Goal: Check status

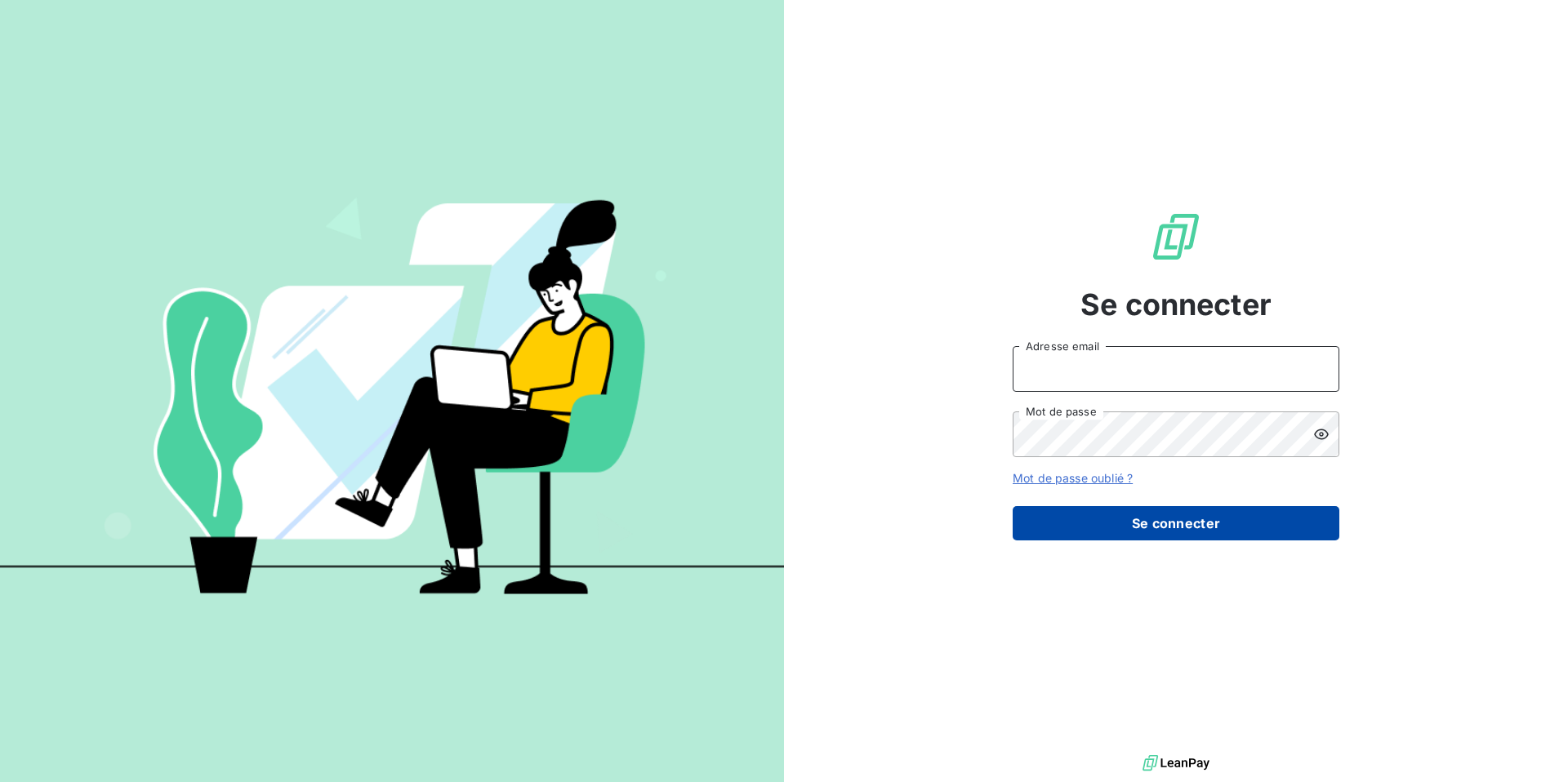
type input "[EMAIL_ADDRESS][DOMAIN_NAME]"
click at [1113, 525] on button "Se connecter" at bounding box center [1176, 523] width 327 height 34
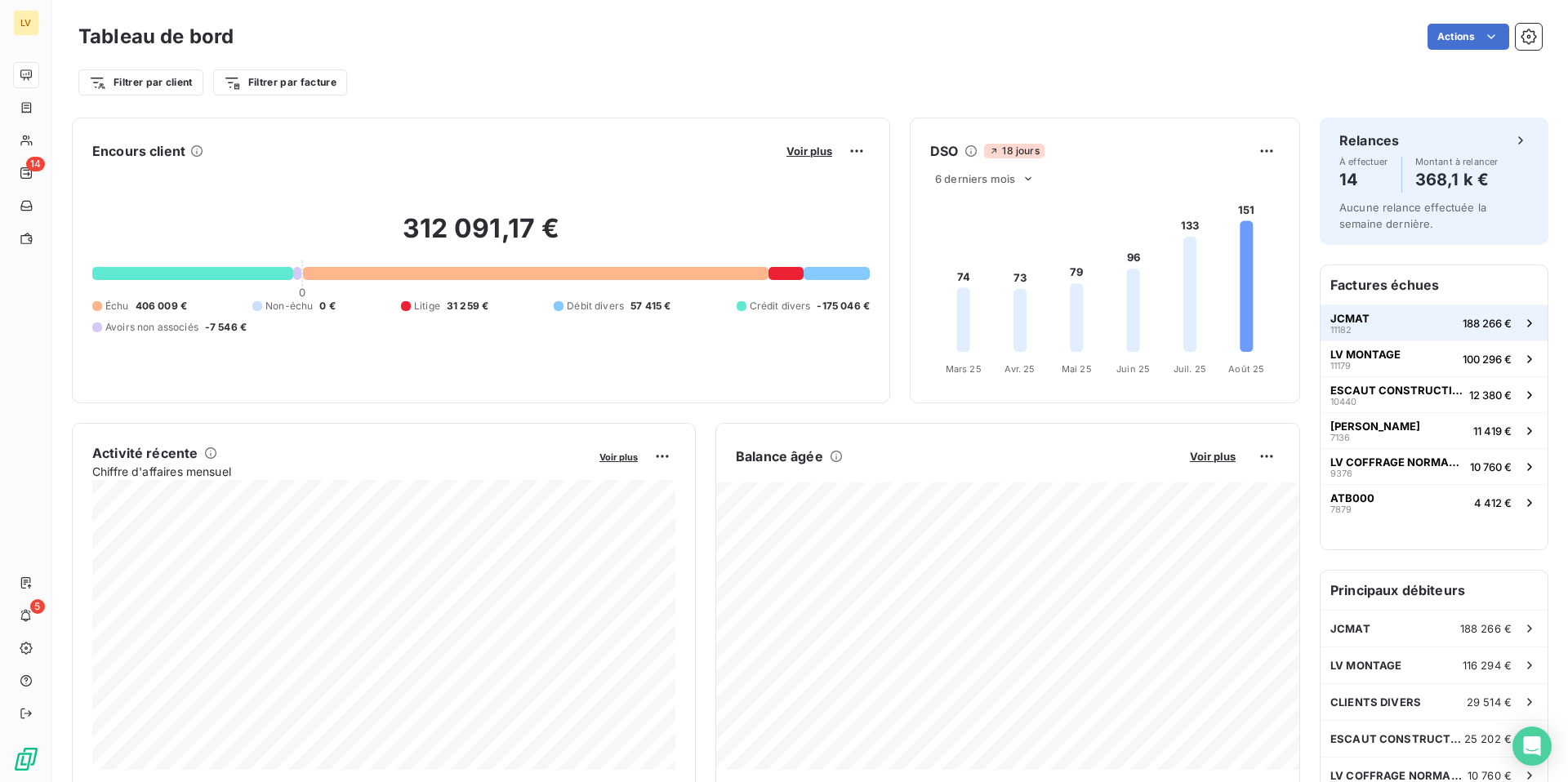
click at [1399, 328] on button "JCMAT 11182 188 266 €" at bounding box center [1434, 322] width 227 height 36
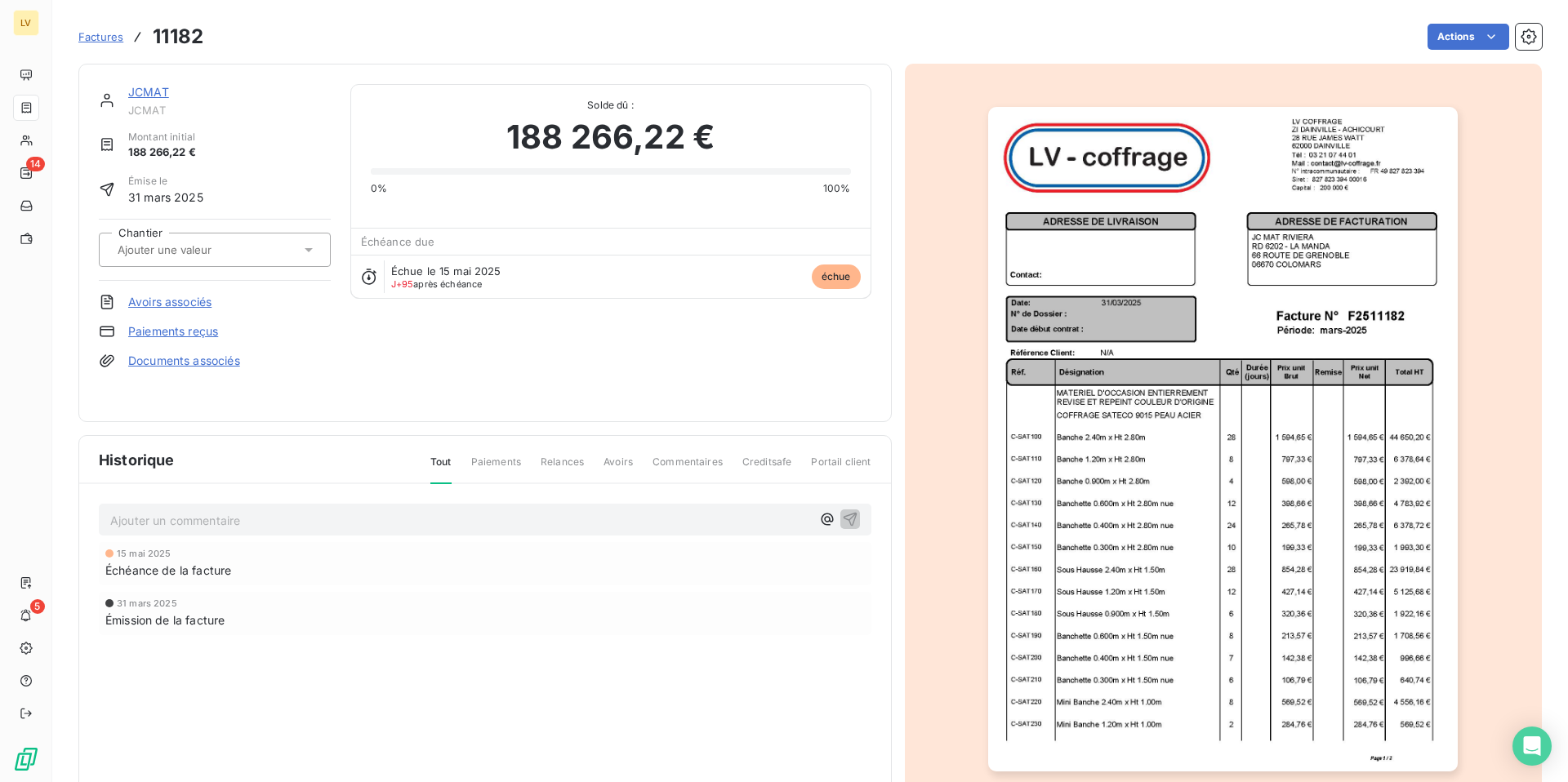
click at [1161, 402] on img "button" at bounding box center [1223, 439] width 470 height 664
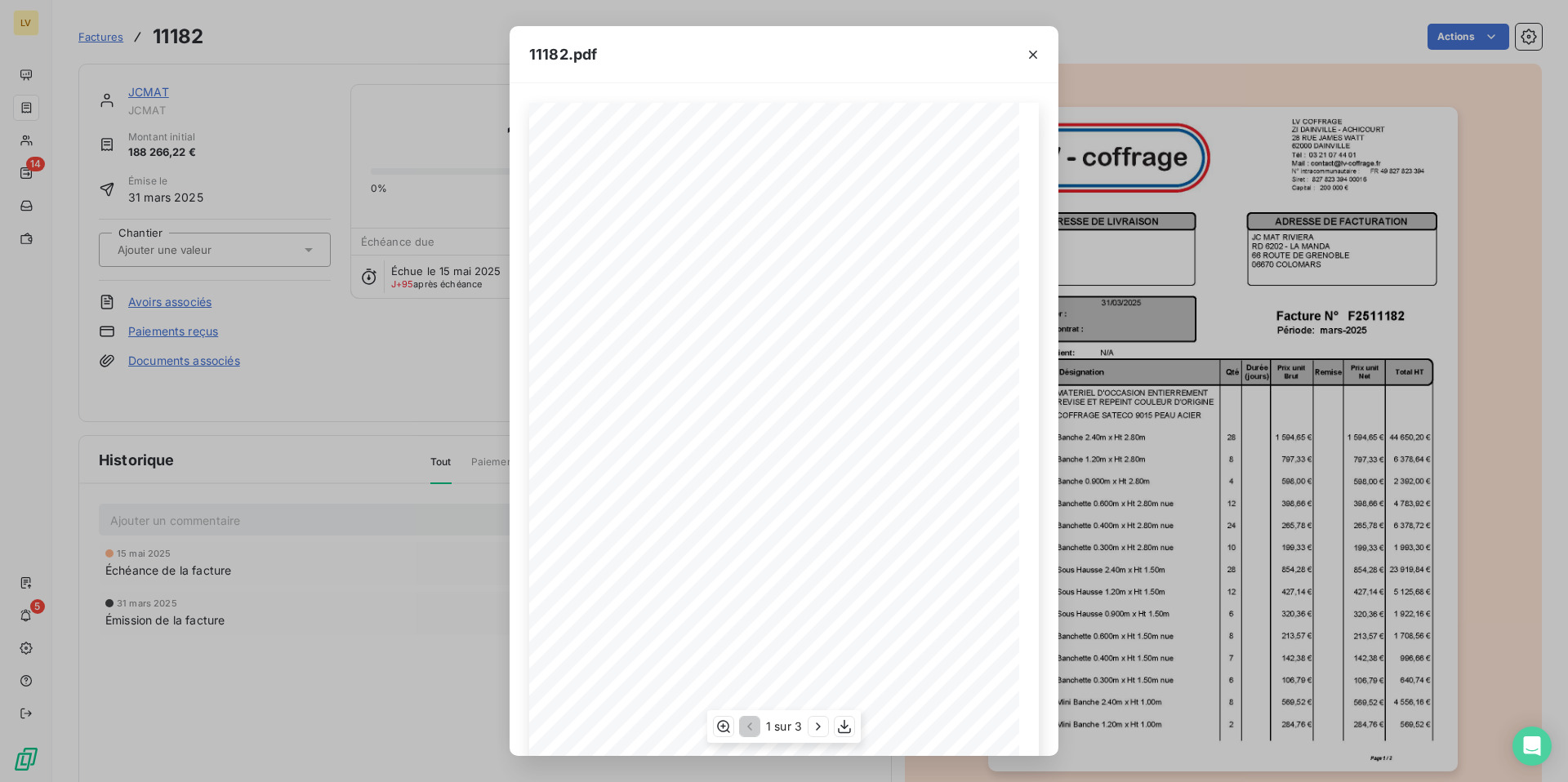
scroll to position [60, 0]
click at [818, 722] on icon "button" at bounding box center [818, 726] width 16 height 16
click at [818, 722] on icon "button" at bounding box center [819, 726] width 16 height 16
click at [1037, 58] on icon "button" at bounding box center [1032, 54] width 16 height 16
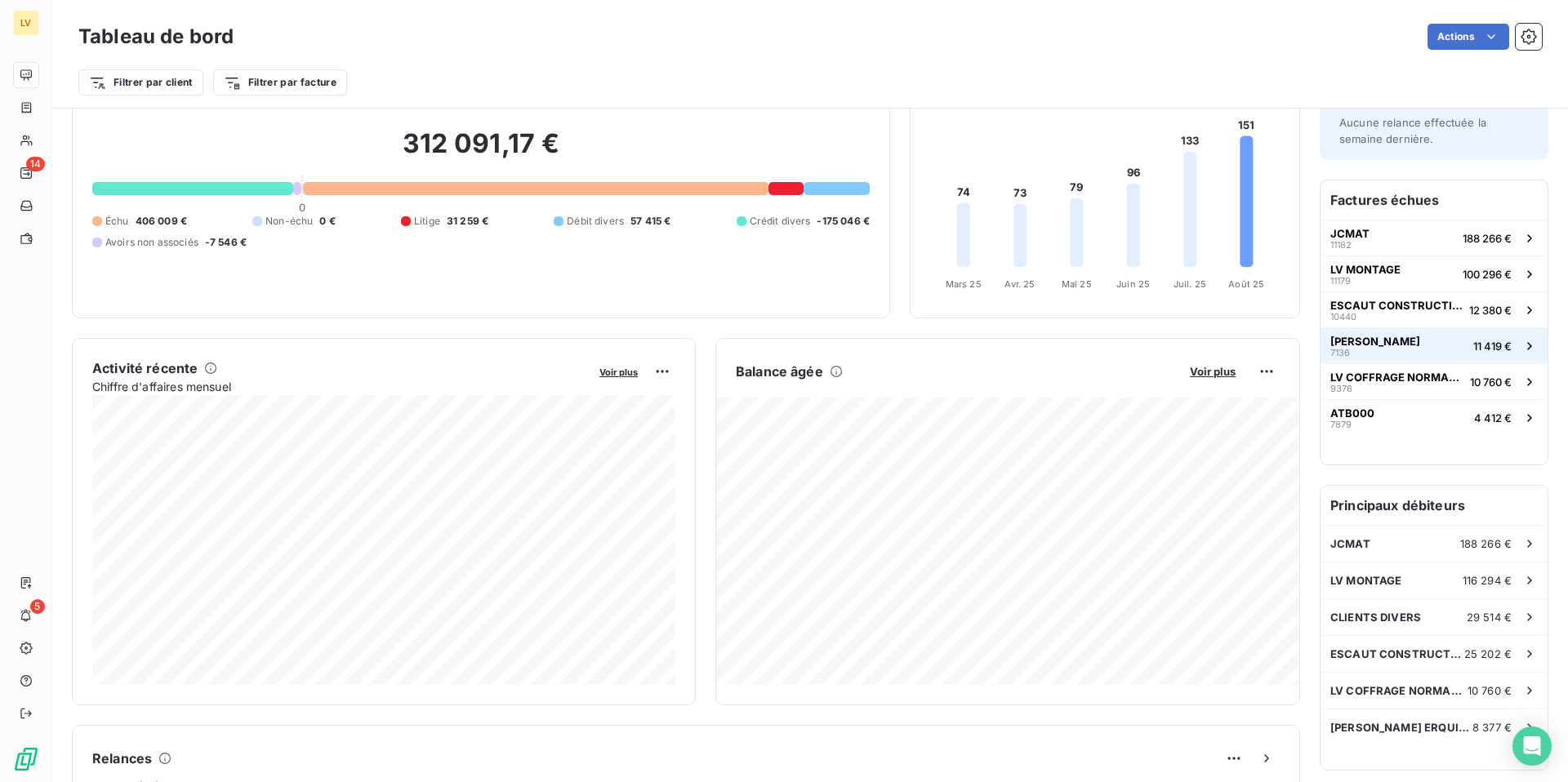
scroll to position [90, 0]
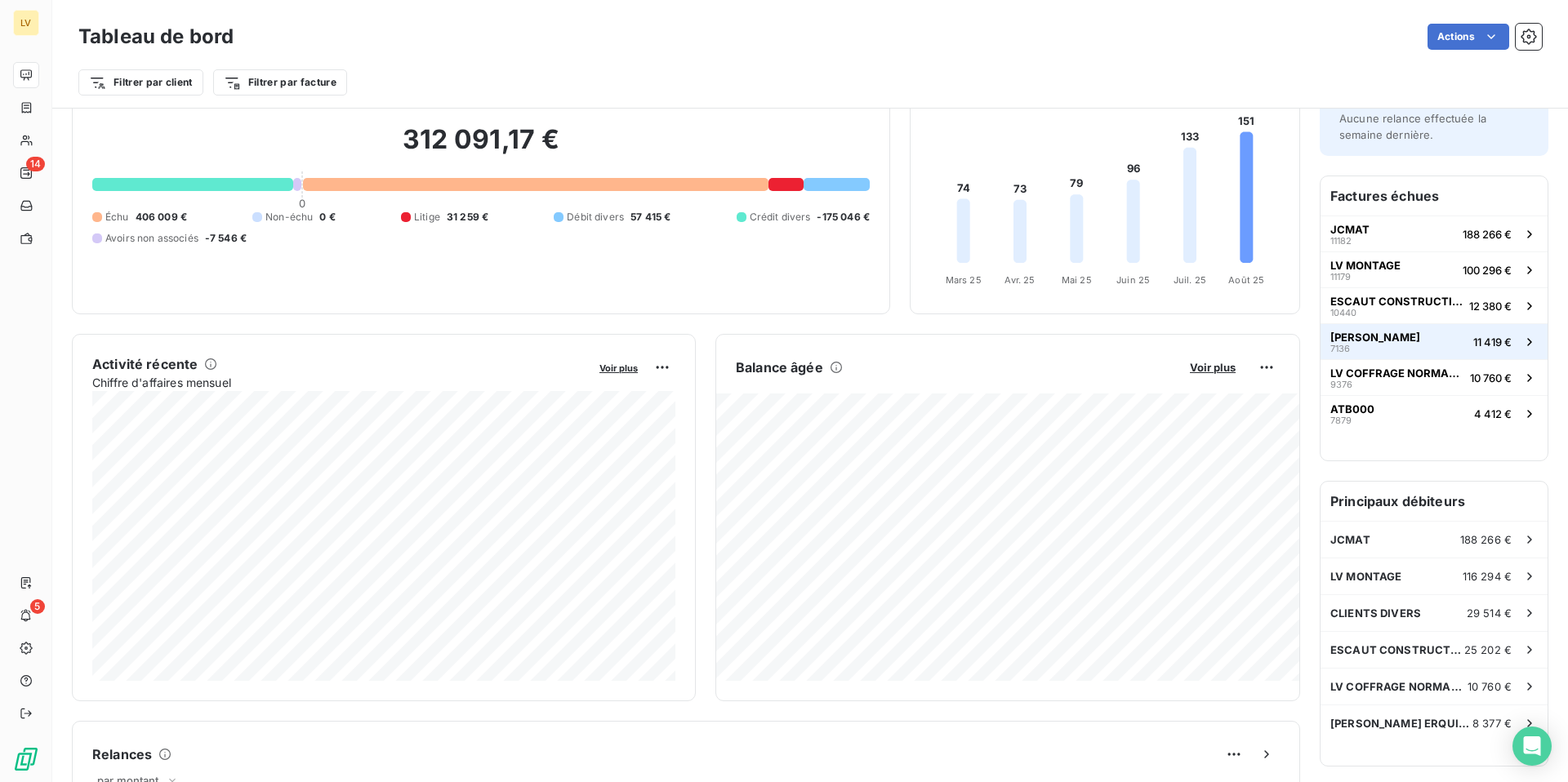
click at [1364, 347] on div "[PERSON_NAME] 7136" at bounding box center [1375, 342] width 90 height 23
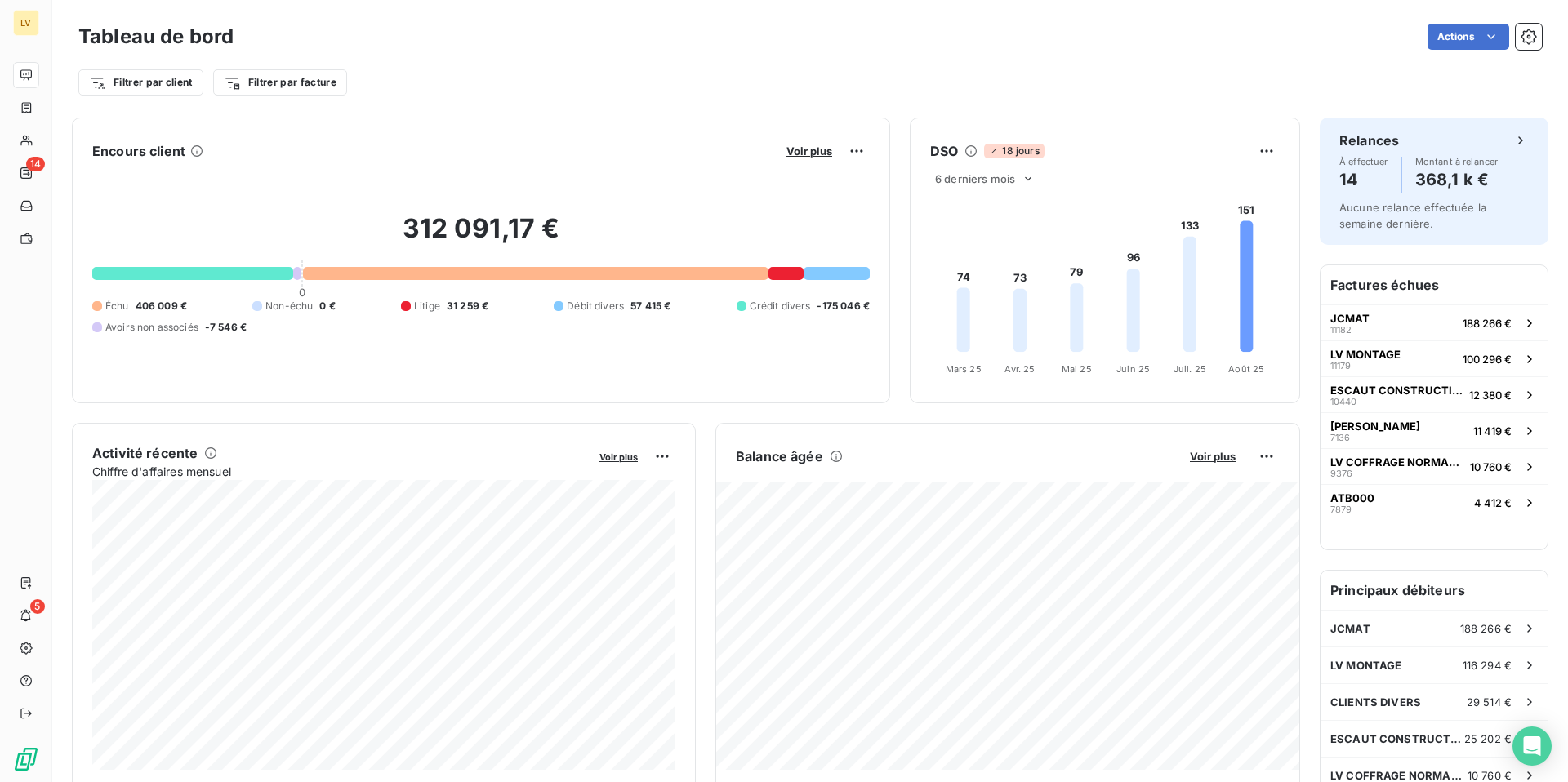
click at [1249, 260] on icon at bounding box center [1246, 287] width 14 height 131
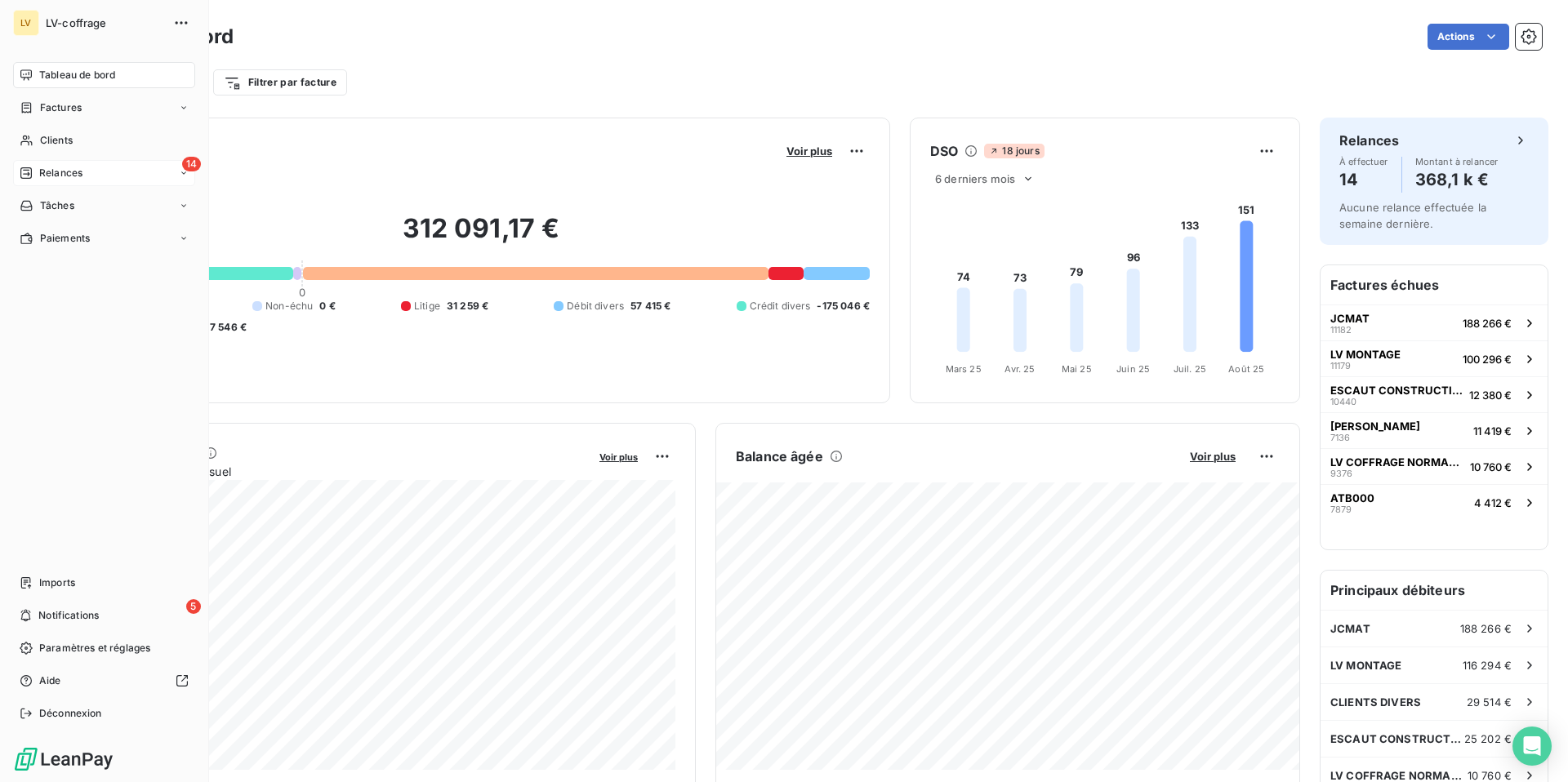
click at [53, 163] on div "14 Relances" at bounding box center [104, 173] width 182 height 26
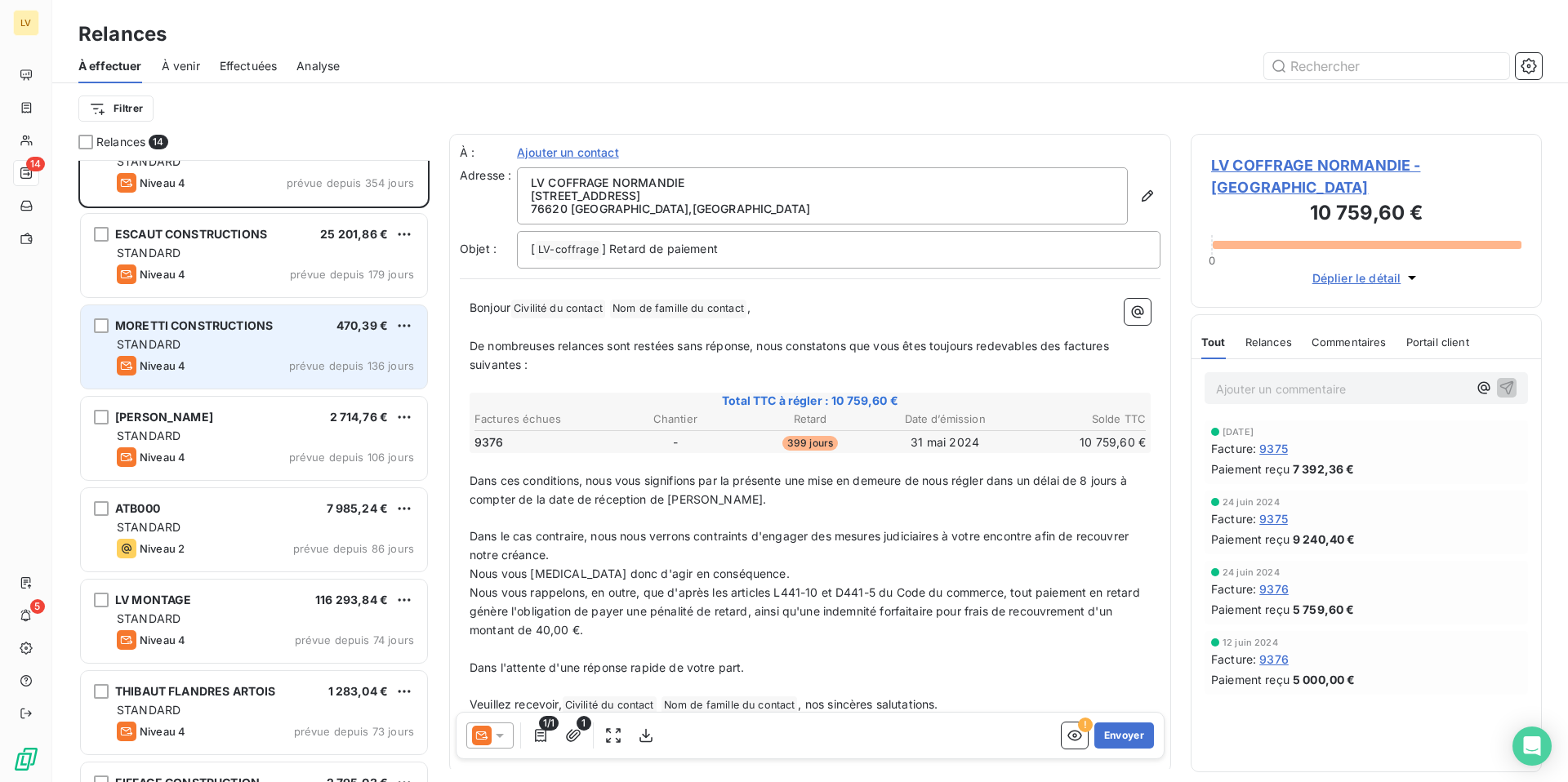
scroll to position [47, 0]
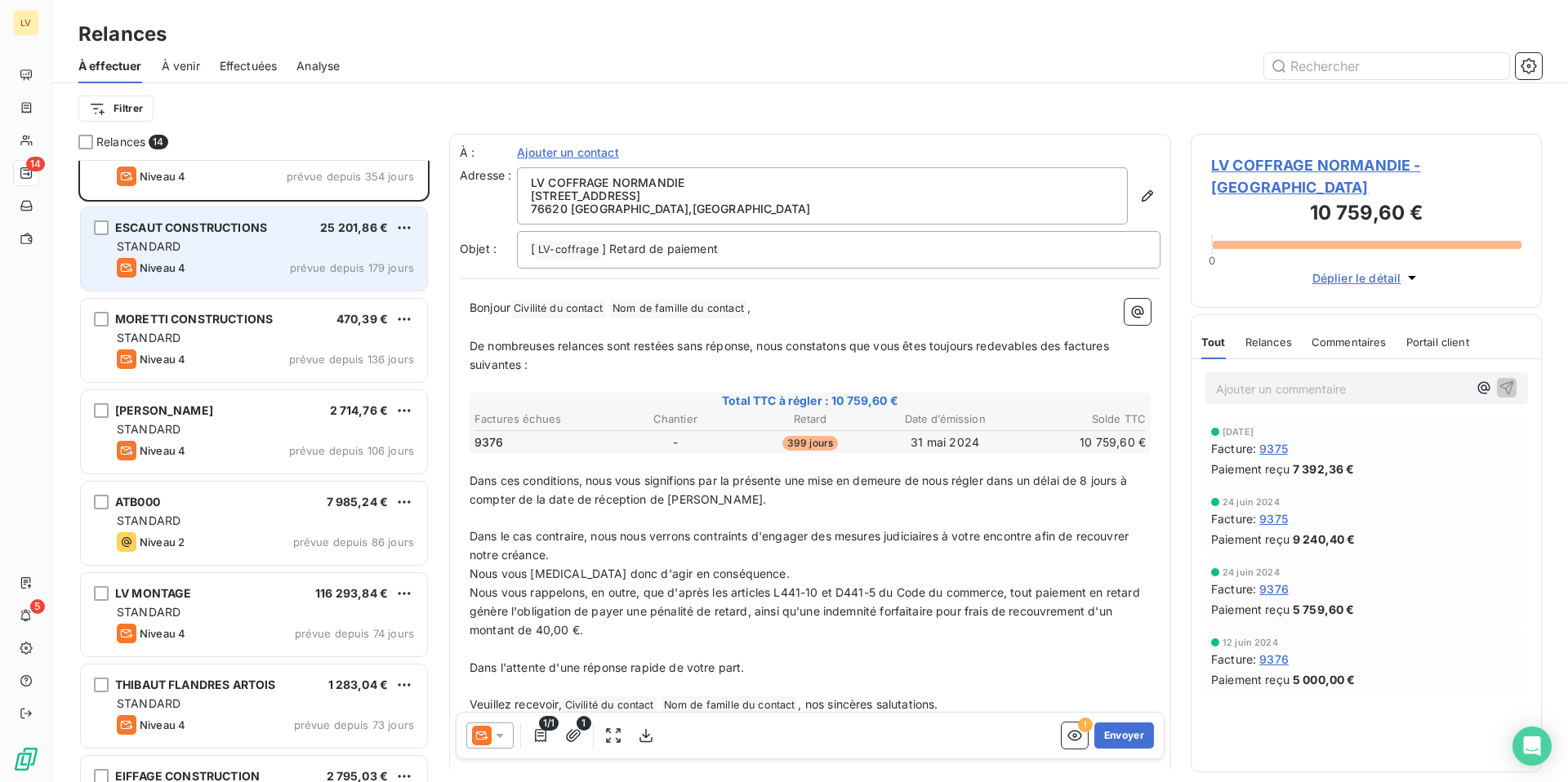
click at [186, 244] on div "STANDARD" at bounding box center [265, 246] width 297 height 16
